Goal: Task Accomplishment & Management: Use online tool/utility

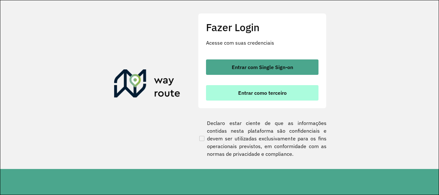
click at [232, 86] on button "Entrar como terceiro" at bounding box center [262, 92] width 112 height 15
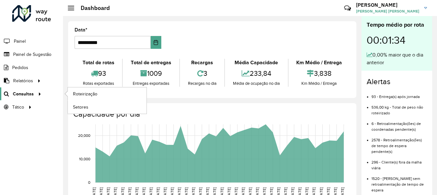
click at [32, 97] on span "Consultas" at bounding box center [23, 94] width 21 height 7
click at [80, 98] on link "Roteirização" at bounding box center [107, 93] width 79 height 13
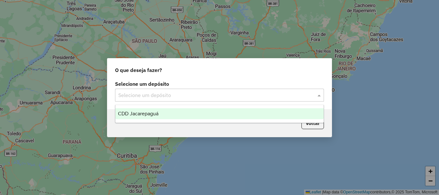
click at [132, 100] on div "Selecione um depósito" at bounding box center [219, 95] width 209 height 13
click at [139, 111] on span "CDD Jacarepaguá" at bounding box center [138, 113] width 40 height 5
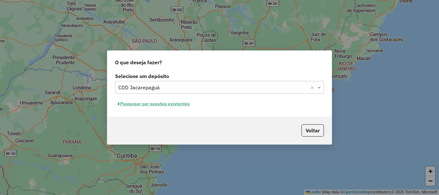
click at [173, 105] on button "Pesquisar por sessões existentes" at bounding box center [153, 104] width 77 height 10
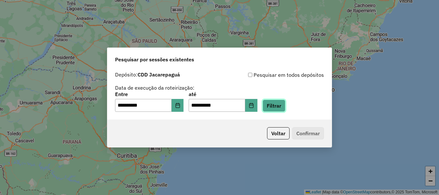
click at [282, 106] on button "Filtrar" at bounding box center [273, 106] width 23 height 12
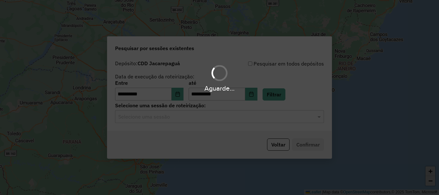
click at [212, 120] on div "Aguarde..." at bounding box center [219, 97] width 439 height 195
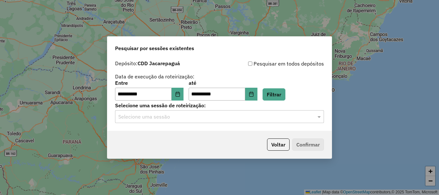
click at [212, 120] on input "text" at bounding box center [212, 117] width 189 height 8
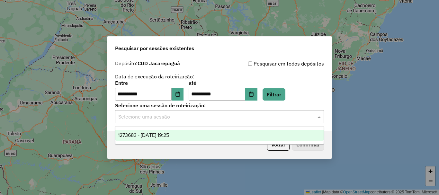
click at [195, 133] on div "1273683 - 11/09/2025 19:25" at bounding box center [219, 135] width 208 height 11
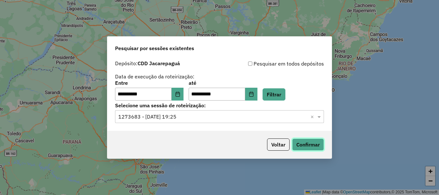
click at [318, 146] on button "Confirmar" at bounding box center [308, 144] width 32 height 12
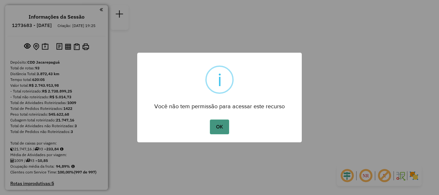
click at [223, 127] on button "OK" at bounding box center [219, 126] width 19 height 15
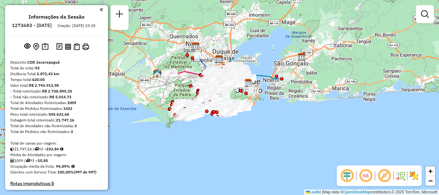
scroll to position [2487, 0]
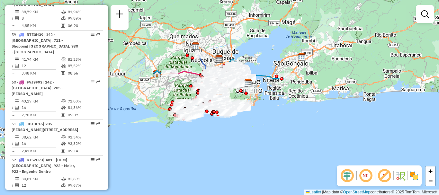
select select "**********"
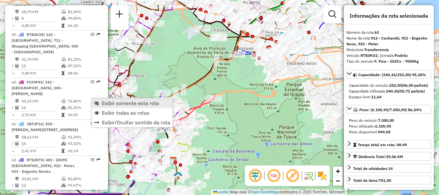
click at [107, 103] on span "Exibir somente esta rota" at bounding box center [130, 102] width 57 height 5
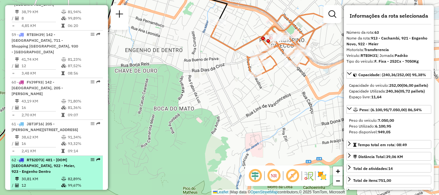
click at [78, 157] on div "62 - RTS2D73 | 481 - [DOM] [GEOGRAPHIC_DATA], 922 - Meier, 923 - Engenho Dentro" at bounding box center [57, 165] width 90 height 17
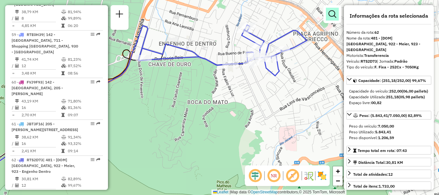
scroll to position [3099, 0]
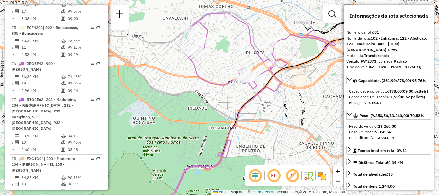
drag, startPoint x: 240, startPoint y: 15, endPoint x: 249, endPoint y: 33, distance: 20.2
click at [249, 33] on icon at bounding box center [261, 51] width 147 height 76
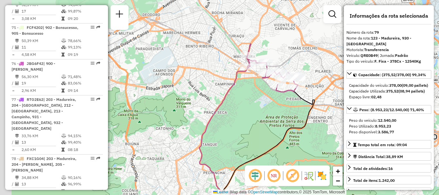
drag, startPoint x: 260, startPoint y: 19, endPoint x: 285, endPoint y: 57, distance: 45.1
click at [285, 57] on div "Janela de atendimento Grade de atendimento Capacidade Transportadoras Veículos …" at bounding box center [219, 97] width 439 height 195
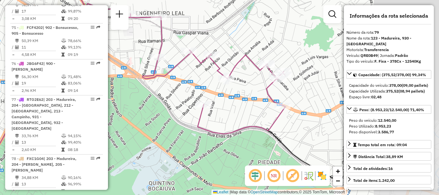
drag, startPoint x: 273, startPoint y: 67, endPoint x: 186, endPoint y: 34, distance: 93.6
click at [186, 34] on div "Janela de atendimento Grade de atendimento Capacidade Transportadoras Veículos …" at bounding box center [219, 97] width 439 height 195
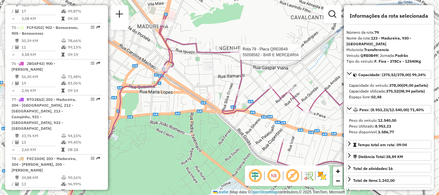
drag, startPoint x: 205, startPoint y: 48, endPoint x: 284, endPoint y: 83, distance: 86.4
click at [284, 83] on div "Rota 79 - Placa QRE0B49 55058582 - BAR E MERCEARIA Janela de atendimento Grade …" at bounding box center [219, 97] width 439 height 195
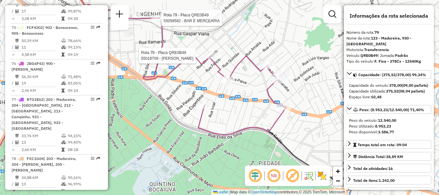
drag, startPoint x: 199, startPoint y: 48, endPoint x: 191, endPoint y: 45, distance: 8.9
click at [191, 45] on div "Rota 79 - Placa QRE0B49 55058582 - BAR E MERCEARIA Rota 79 - Placa QRE0B49 5501…" at bounding box center [219, 97] width 439 height 195
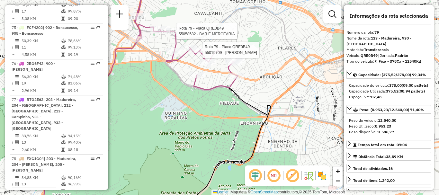
scroll to position [2326, 0]
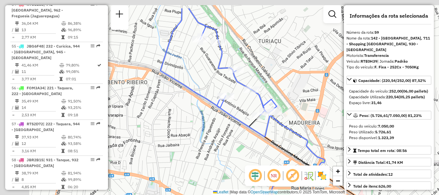
drag, startPoint x: 232, startPoint y: 74, endPoint x: 281, endPoint y: 102, distance: 56.2
click at [281, 102] on div "Janela de atendimento Grade de atendimento Capacidade Transportadoras Veículos …" at bounding box center [219, 97] width 439 height 195
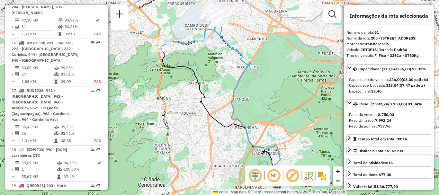
scroll to position [2368, 0]
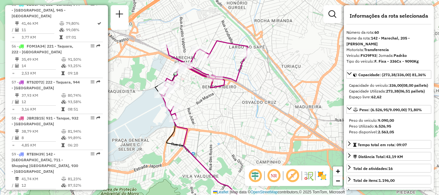
scroll to position [3021, 0]
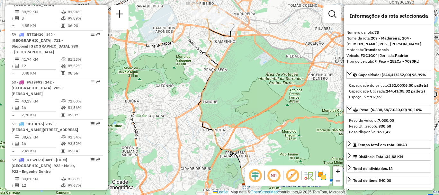
scroll to position [2487, 0]
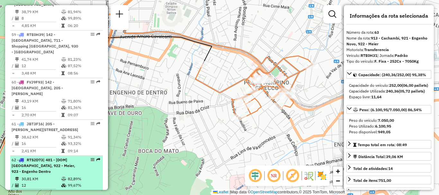
click at [56, 157] on div "62 - RTS2D73 | 481 - [DOM] [GEOGRAPHIC_DATA], 922 - Meier, 923 - Engenho Dentro" at bounding box center [46, 165] width 68 height 17
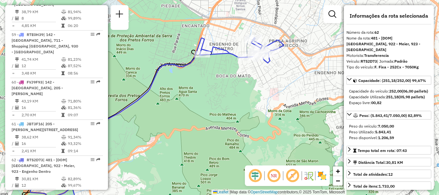
scroll to position [3099, 0]
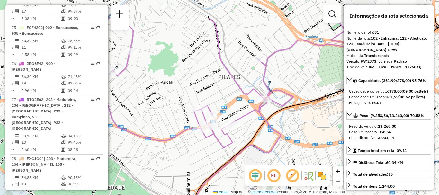
drag, startPoint x: 253, startPoint y: 13, endPoint x: 259, endPoint y: 51, distance: 38.4
click at [259, 51] on div "Janela de atendimento Grade de atendimento Capacidade Transportadoras Veículos …" at bounding box center [219, 97] width 439 height 195
drag, startPoint x: 259, startPoint y: 51, endPoint x: 269, endPoint y: 60, distance: 13.0
click at [265, 56] on div "Rota 81 - Placa FAY2J73 55043364 - ZE PILARES Janela de atendimento Grade de at…" at bounding box center [219, 97] width 439 height 195
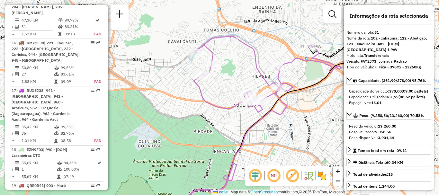
scroll to position [2368, 0]
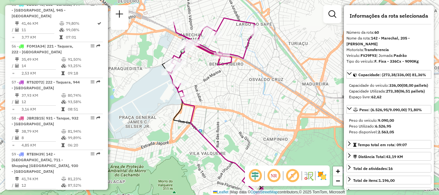
drag, startPoint x: 223, startPoint y: 40, endPoint x: 222, endPoint y: 54, distance: 14.2
click at [222, 54] on div "Janela de atendimento Grade de atendimento Capacidade Transportadoras Veículos …" at bounding box center [219, 97] width 439 height 195
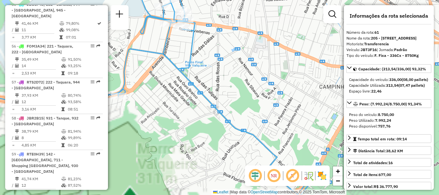
drag, startPoint x: 240, startPoint y: 25, endPoint x: 272, endPoint y: 42, distance: 35.5
click at [266, 38] on div "Janela de atendimento Grade de atendimento Capacidade Transportadoras Veículos …" at bounding box center [219, 97] width 439 height 195
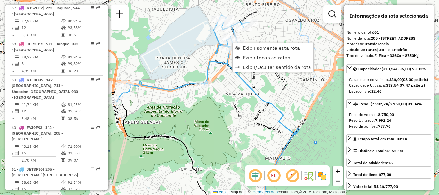
scroll to position [2492, 0]
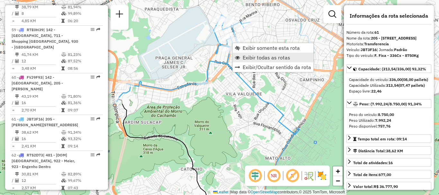
click at [251, 54] on link "Exibir todas as rotas" at bounding box center [272, 58] width 81 height 10
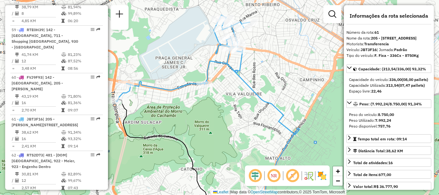
click at [256, 56] on span "Exibir todas as rotas" at bounding box center [266, 57] width 48 height 5
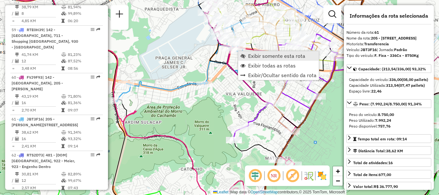
click at [260, 57] on span "Exibir somente esta rota" at bounding box center [276, 55] width 57 height 5
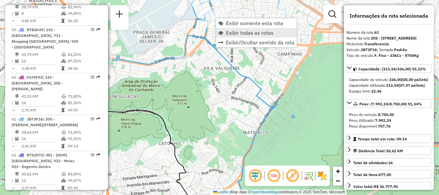
click at [243, 34] on span "Exibir todas as rotas" at bounding box center [250, 32] width 48 height 5
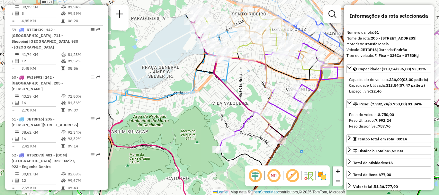
drag, startPoint x: 242, startPoint y: 45, endPoint x: 253, endPoint y: 75, distance: 32.0
click at [253, 75] on div "Janela de atendimento Grade de atendimento Capacidade Transportadoras Veículos …" at bounding box center [219, 97] width 439 height 195
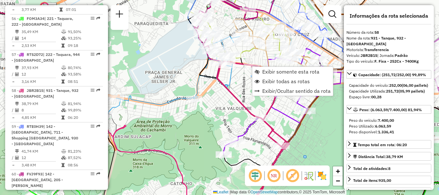
scroll to position [2379, 0]
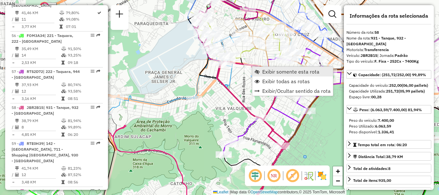
click at [270, 71] on span "Exibir somente esta rota" at bounding box center [290, 71] width 57 height 5
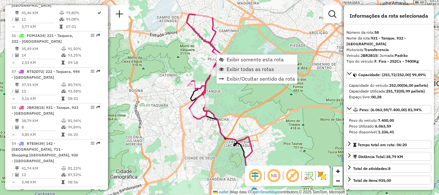
click at [236, 66] on span "Exibir todas as rotas" at bounding box center [250, 68] width 48 height 5
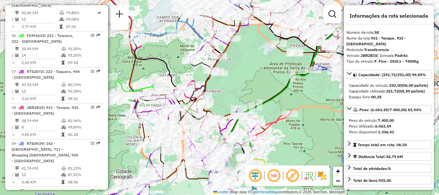
click at [237, 67] on div "Janela de atendimento Grade de atendimento Capacidade Transportadoras Veículos …" at bounding box center [219, 97] width 439 height 195
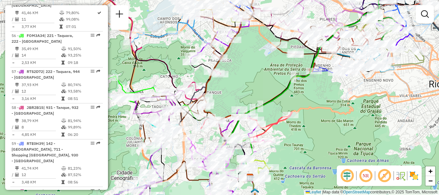
drag, startPoint x: 233, startPoint y: 46, endPoint x: 234, endPoint y: 52, distance: 5.9
click at [234, 52] on div "Janela de atendimento Grade de atendimento Capacidade Transportadoras Veículos …" at bounding box center [219, 97] width 439 height 195
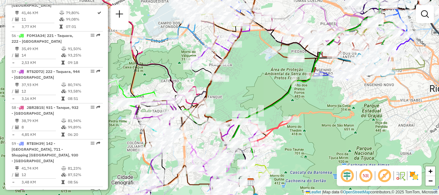
select select "**********"
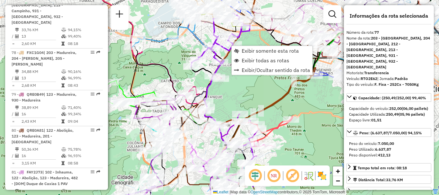
scroll to position [3062, 0]
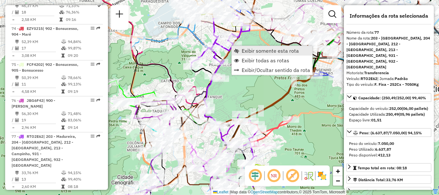
click at [240, 48] on link "Exibir somente esta rota" at bounding box center [271, 51] width 81 height 10
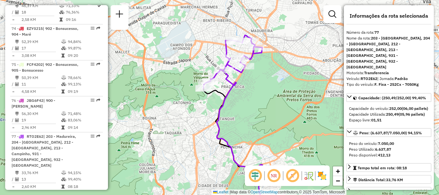
scroll to position [2554, 0]
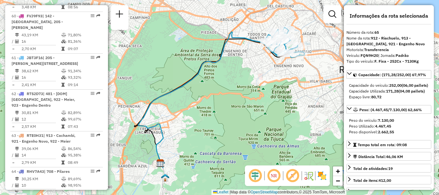
scroll to position [2692, 0]
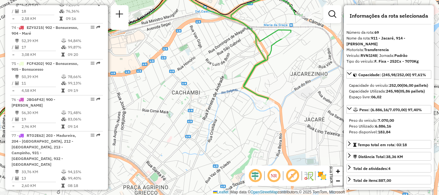
scroll to position [842, 0]
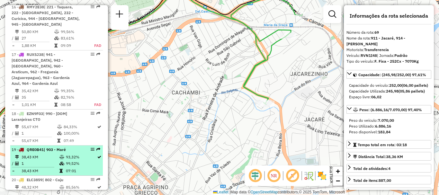
click at [74, 160] on td "99,52%" at bounding box center [80, 163] width 31 height 6
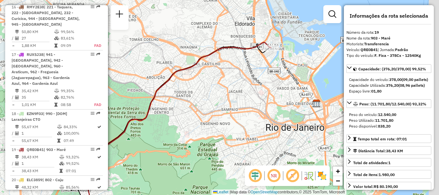
drag, startPoint x: 301, startPoint y: 22, endPoint x: 247, endPoint y: 59, distance: 64.7
click at [247, 59] on div "Janela de atendimento Grade de atendimento Capacidade Transportadoras Veículos …" at bounding box center [219, 97] width 439 height 195
